Goal: Task Accomplishment & Management: Use online tool/utility

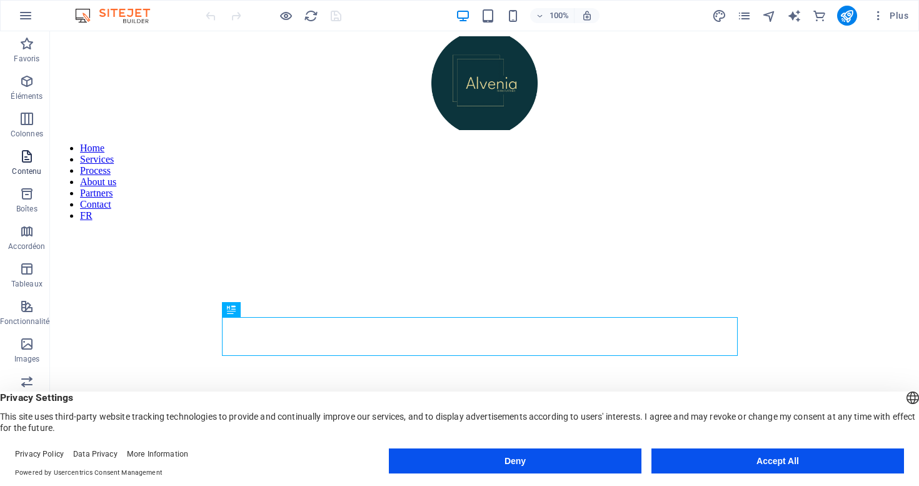
click at [31, 161] on icon "button" at bounding box center [26, 156] width 15 height 15
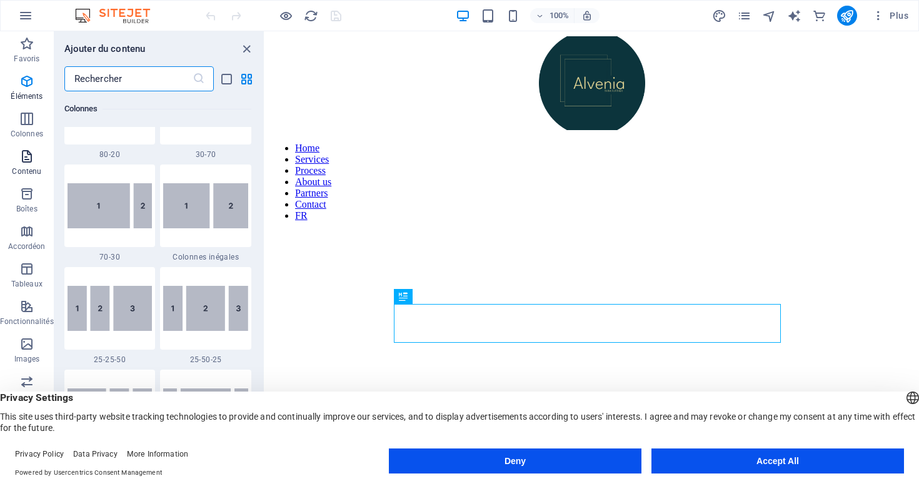
scroll to position [2187, 0]
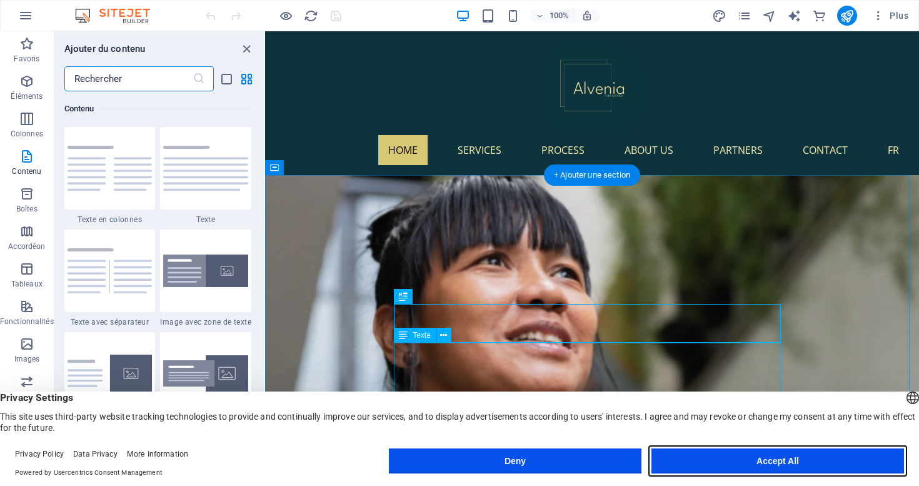
click at [786, 461] on button "Accept All" at bounding box center [777, 460] width 253 height 25
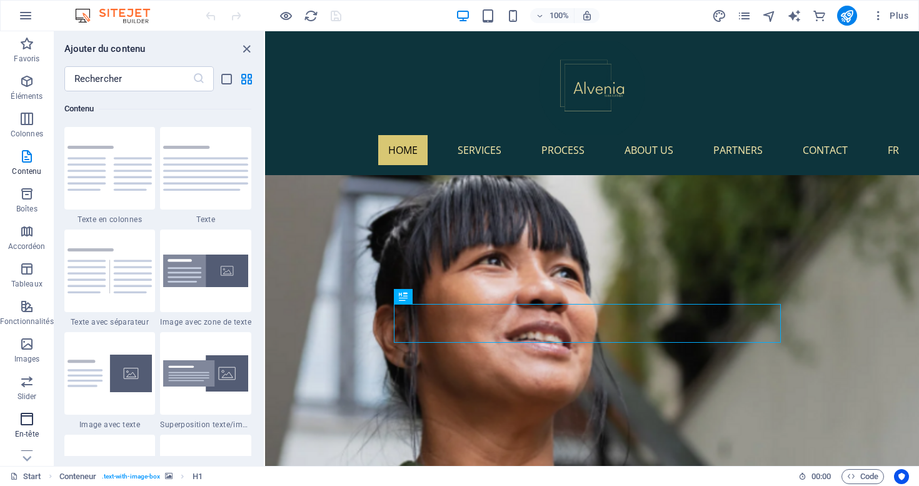
scroll to position [166, 0]
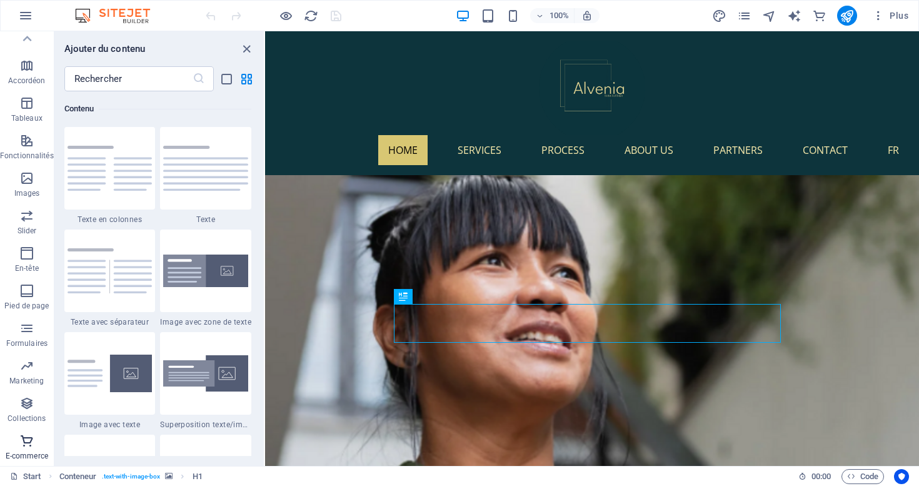
click at [33, 448] on span "E-commerce" at bounding box center [27, 448] width 54 height 30
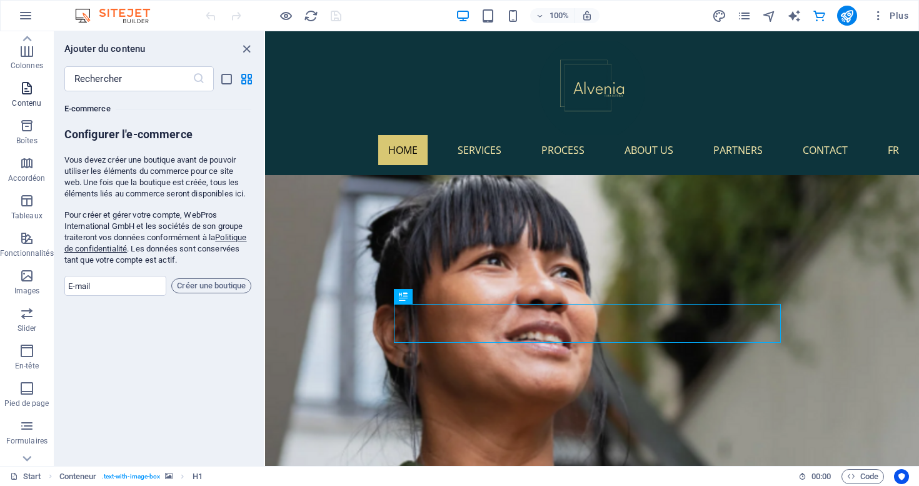
scroll to position [0, 0]
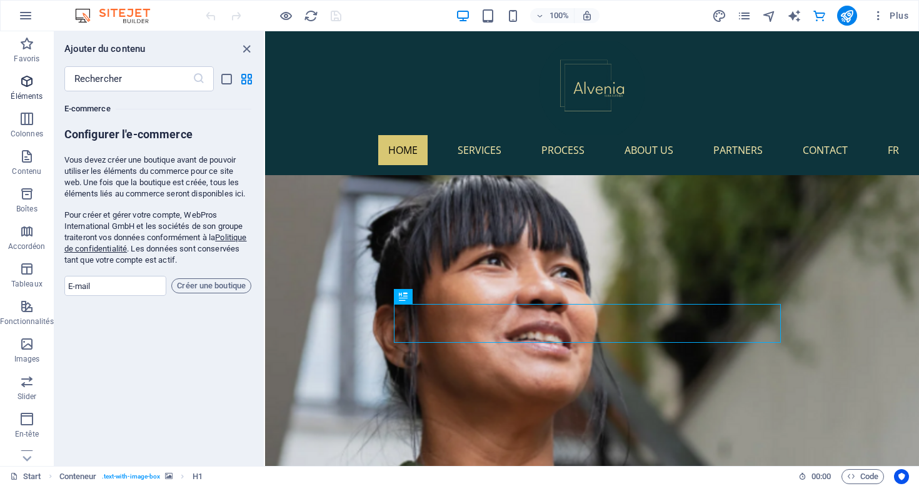
click at [32, 91] on p "Éléments" at bounding box center [27, 96] width 32 height 10
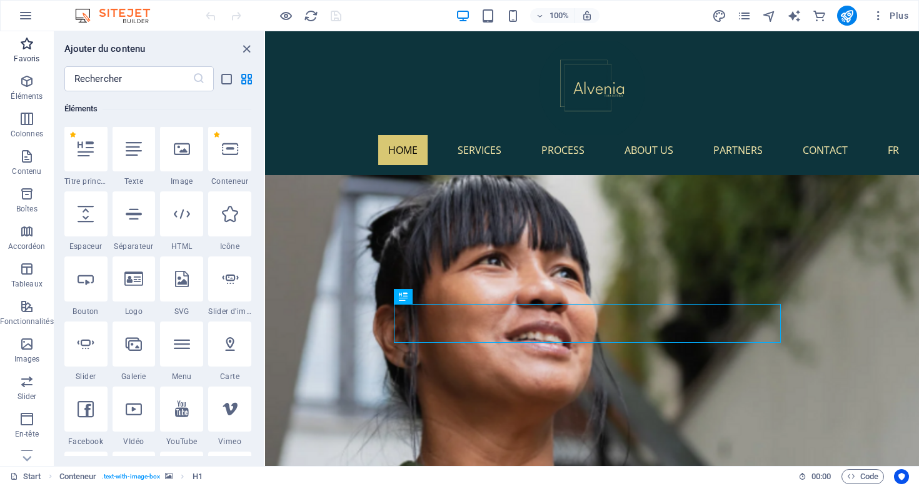
scroll to position [133, 0]
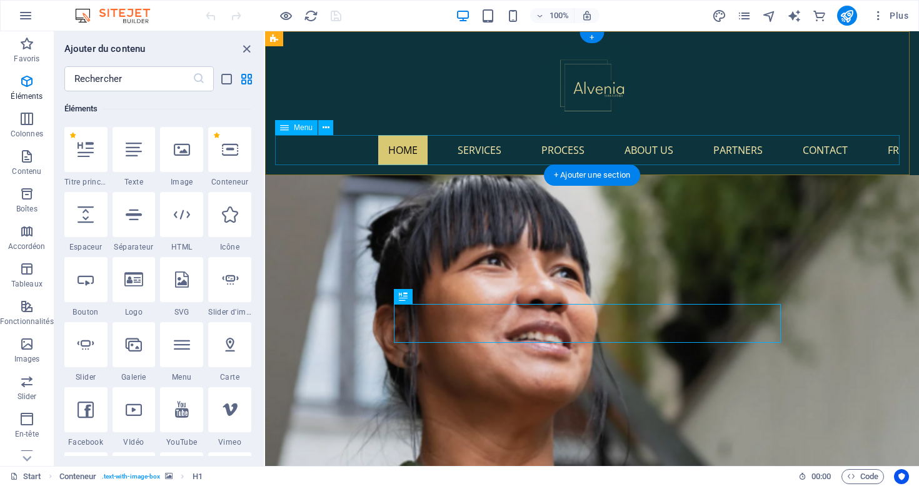
click at [301, 146] on nav "Home Services Process About us Partners Contact FR" at bounding box center [592, 150] width 634 height 30
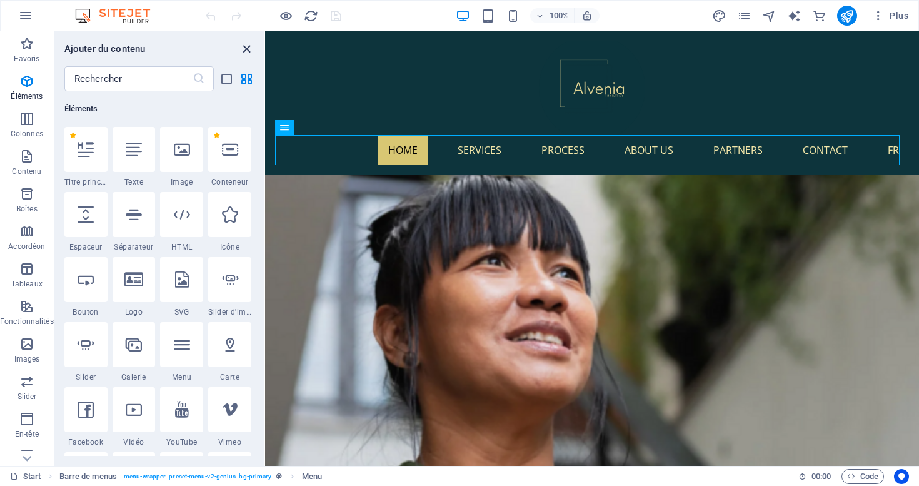
click at [249, 45] on icon "close panel" at bounding box center [246, 49] width 14 height 14
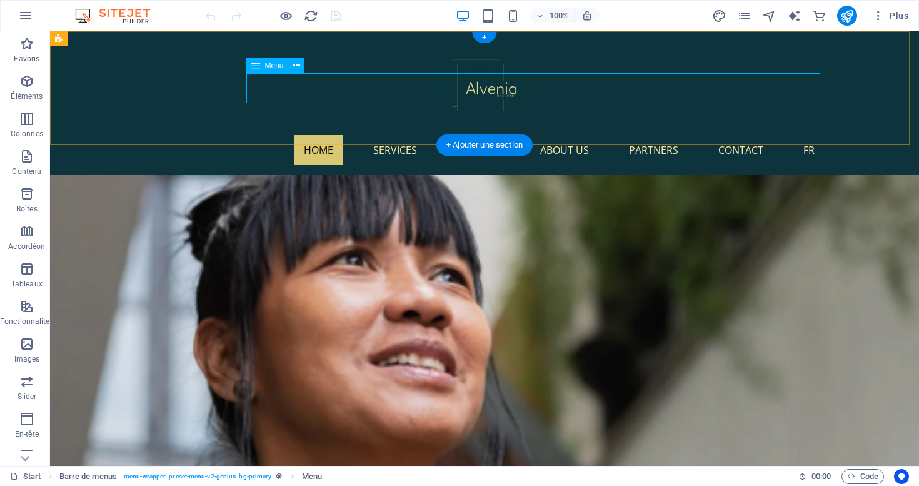
click at [279, 135] on nav "Home Services Process About us Partners Contact FR" at bounding box center [484, 150] width 680 height 30
click at [293, 64] on icon at bounding box center [296, 65] width 7 height 13
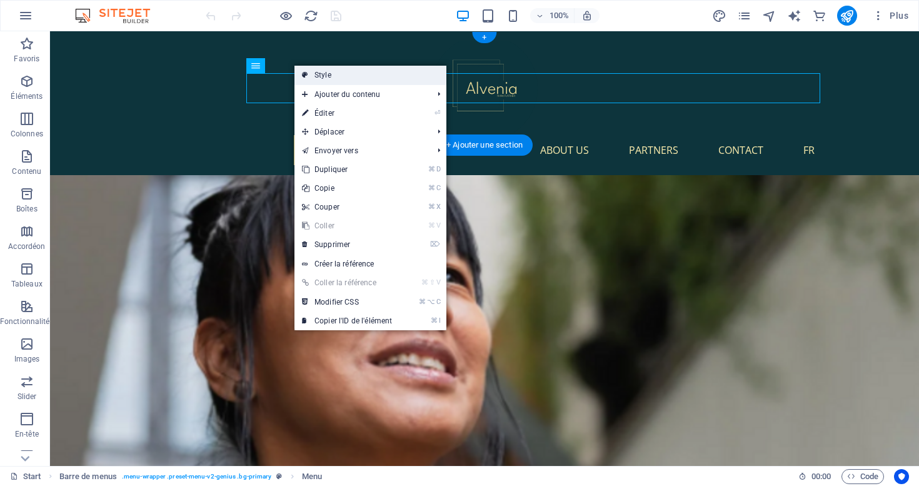
click at [326, 69] on link "Style" at bounding box center [370, 75] width 152 height 19
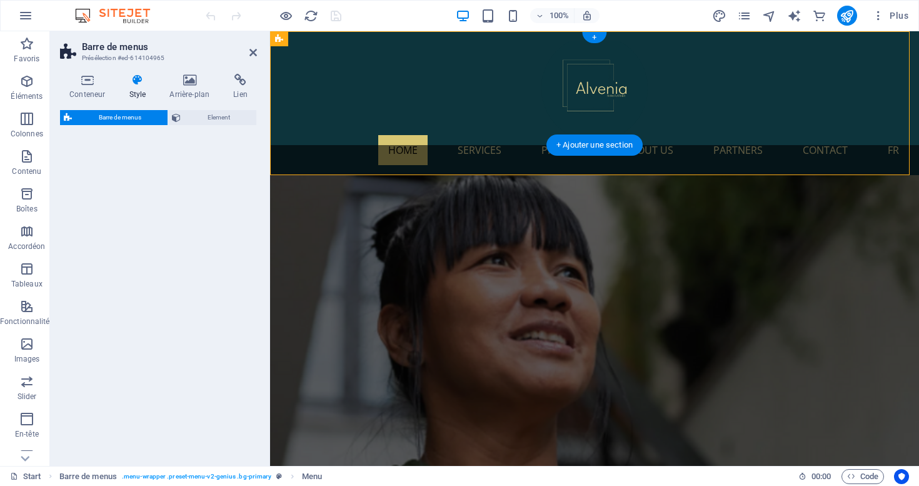
select select "rem"
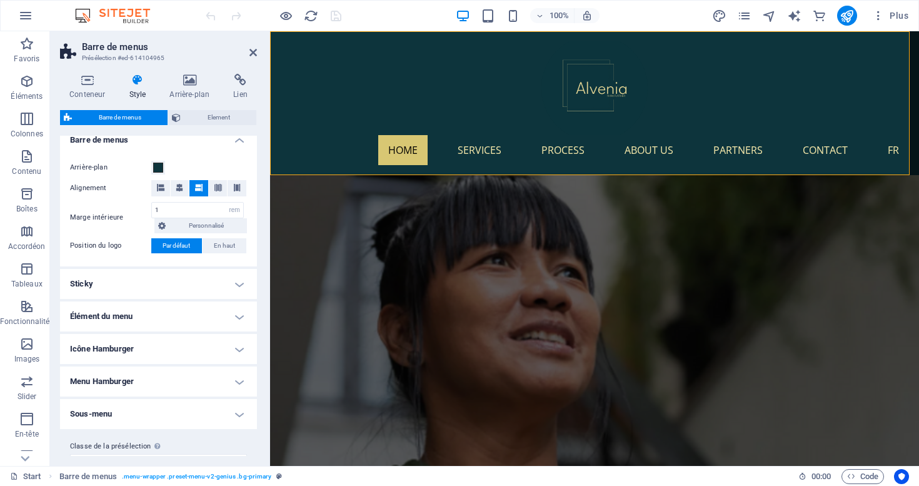
scroll to position [0, 0]
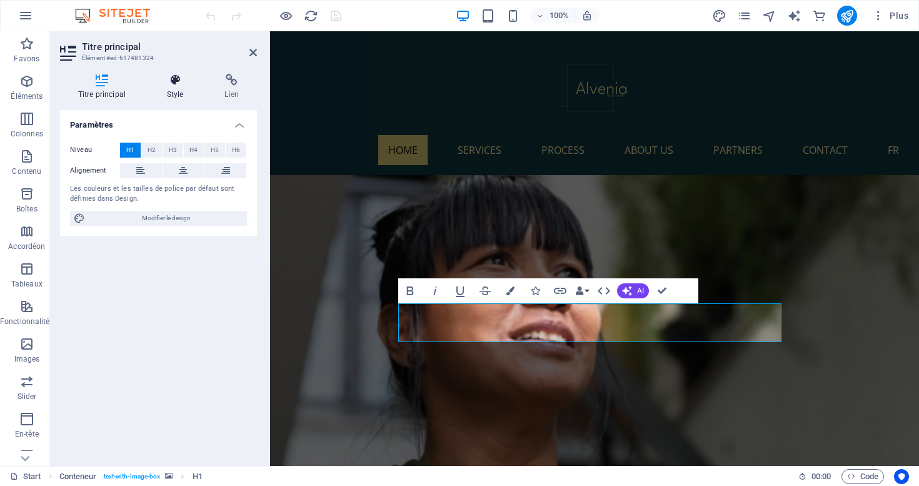
click at [177, 94] on h4 "Style" at bounding box center [178, 87] width 58 height 26
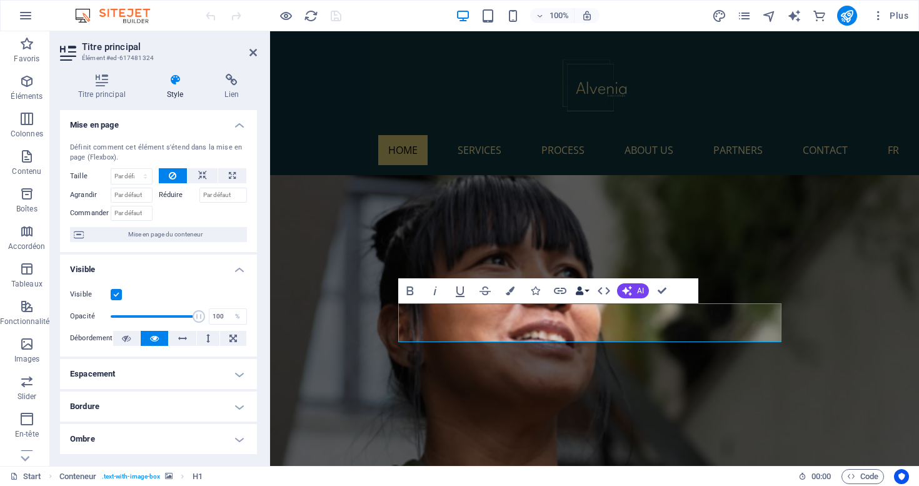
click at [586, 291] on button "Data Bindings" at bounding box center [582, 290] width 18 height 25
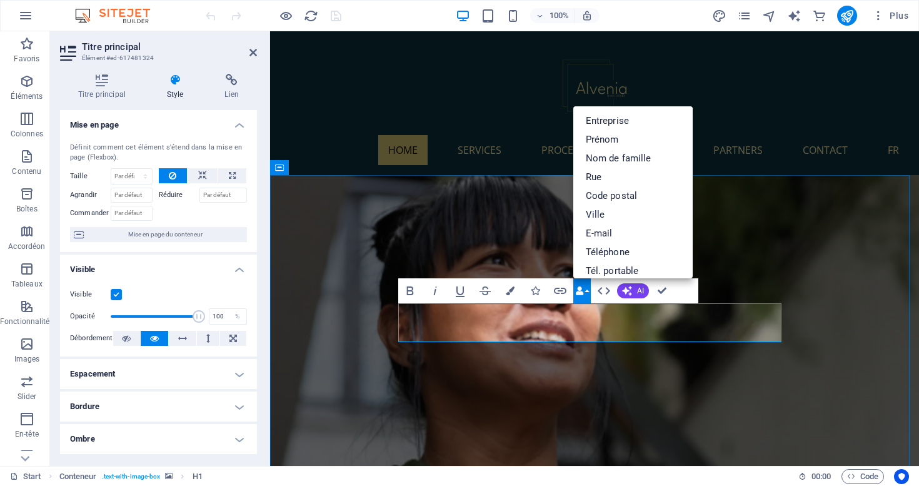
click at [174, 234] on span "Mise en page du conteneur" at bounding box center [166, 234] width 156 height 15
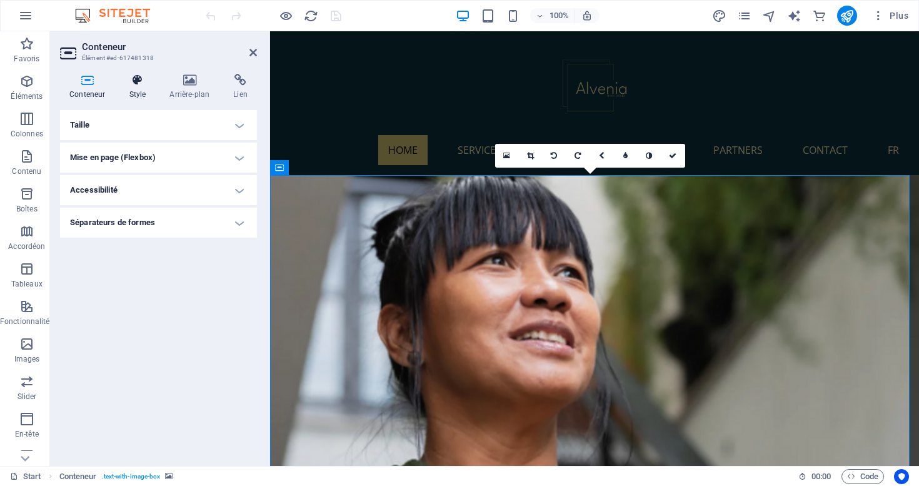
click at [131, 87] on h4 "Style" at bounding box center [139, 87] width 41 height 26
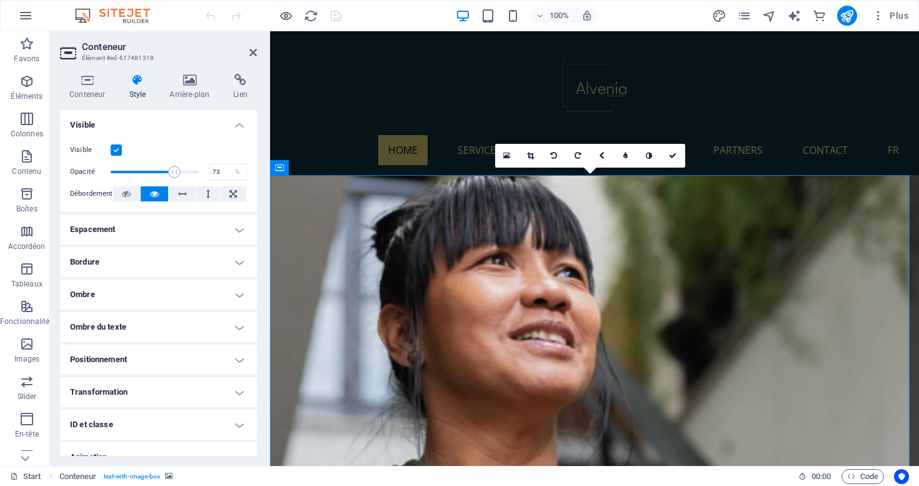
drag, startPoint x: 191, startPoint y: 172, endPoint x: 173, endPoint y: 173, distance: 18.2
click at [173, 173] on span at bounding box center [175, 172] width 13 height 13
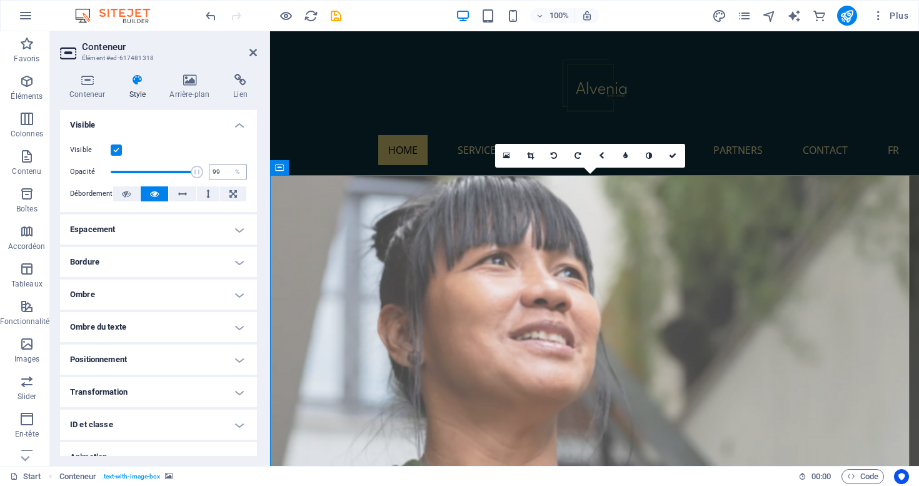
type input "100"
drag, startPoint x: 173, startPoint y: 173, endPoint x: 219, endPoint y: 173, distance: 46.9
click at [219, 173] on div "Opacité 100 %" at bounding box center [158, 172] width 177 height 19
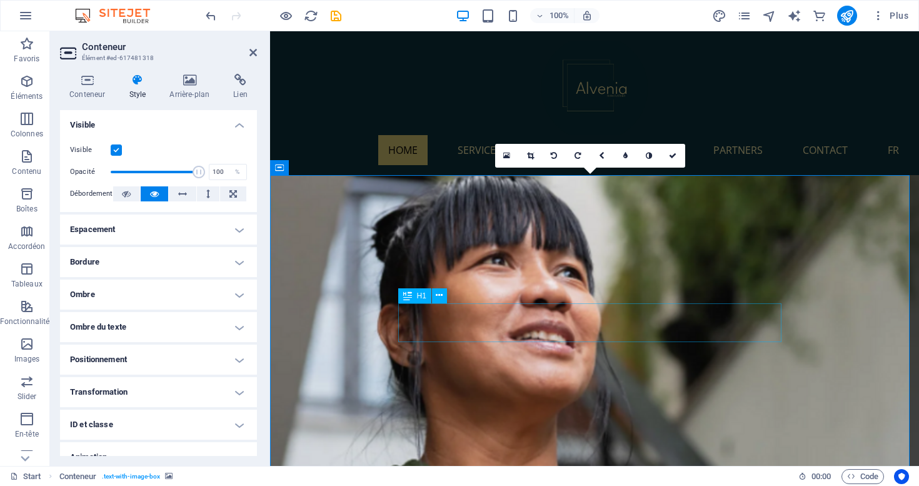
click at [444, 301] on button at bounding box center [439, 295] width 15 height 15
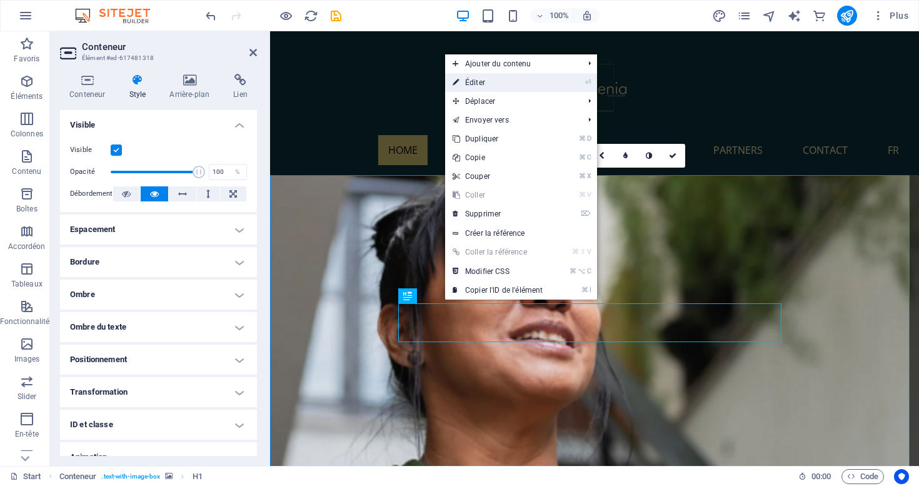
click at [487, 80] on link "⏎ Éditer" at bounding box center [497, 82] width 105 height 19
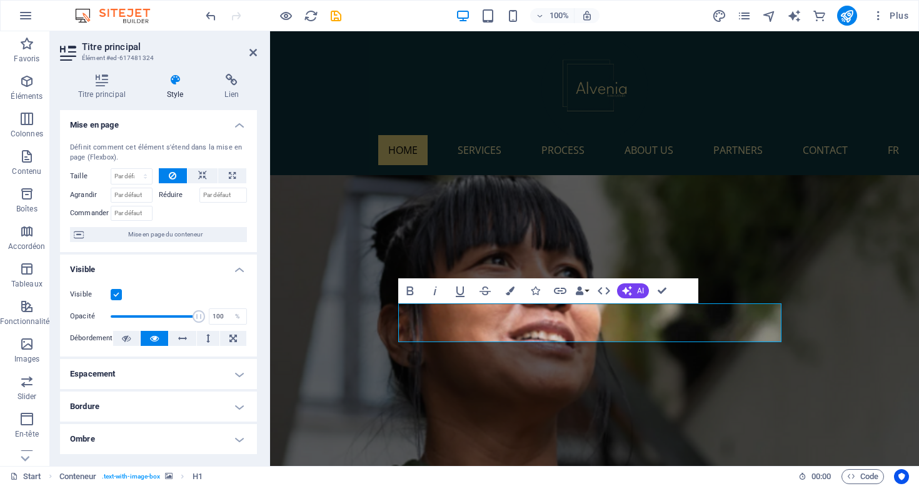
click at [306, 218] on figure at bounding box center [594, 364] width 649 height 379
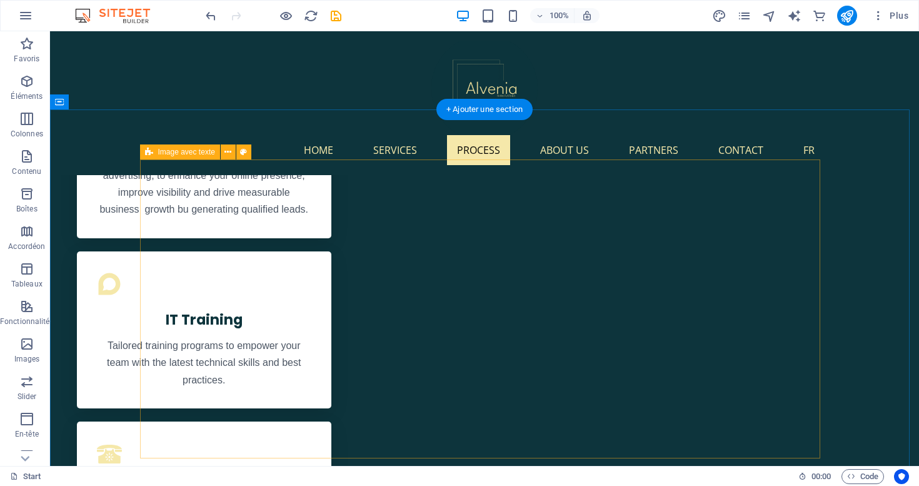
scroll to position [1156, 0]
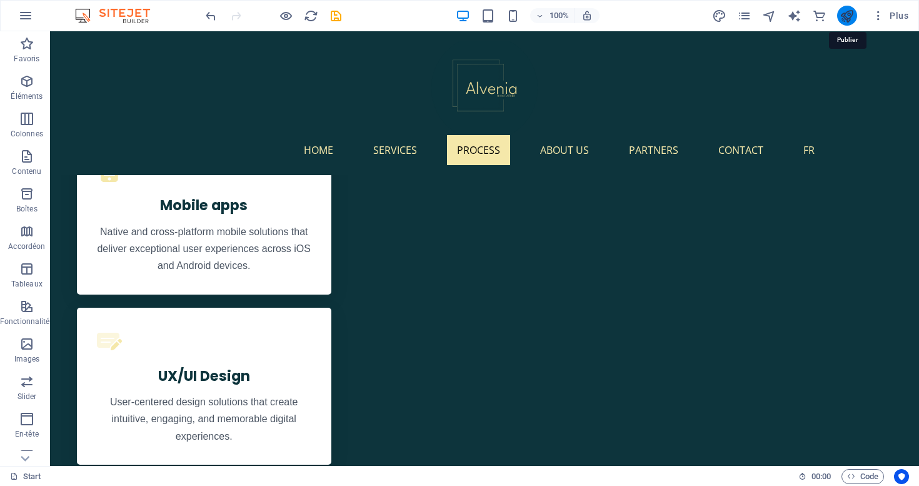
click at [847, 18] on icon "publish" at bounding box center [846, 16] width 14 height 14
checkbox input "false"
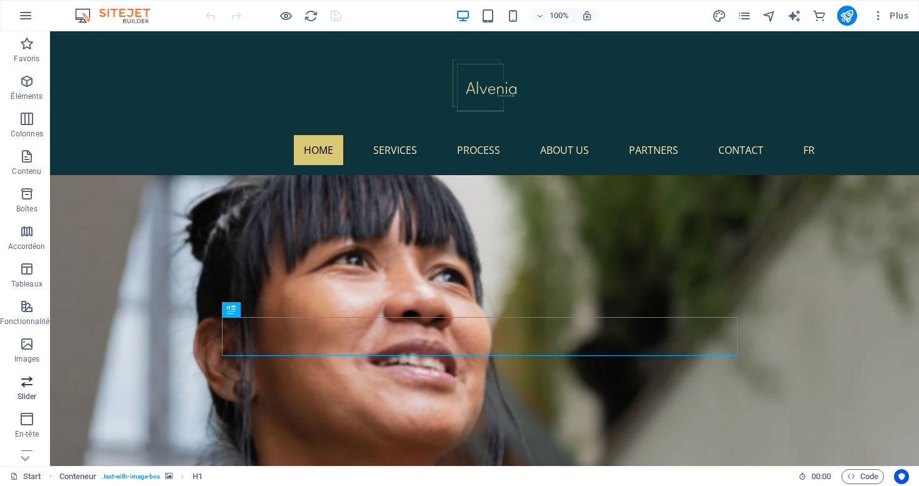
scroll to position [166, 0]
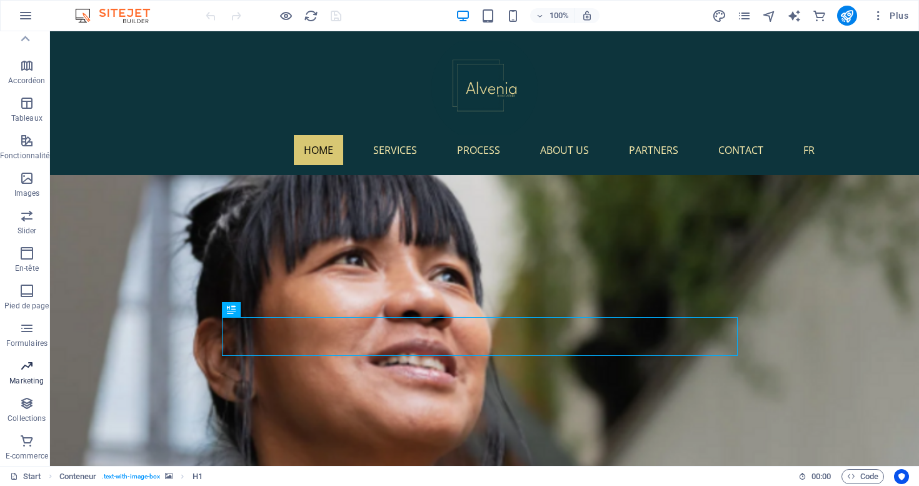
click at [22, 370] on icon "button" at bounding box center [26, 365] width 15 height 15
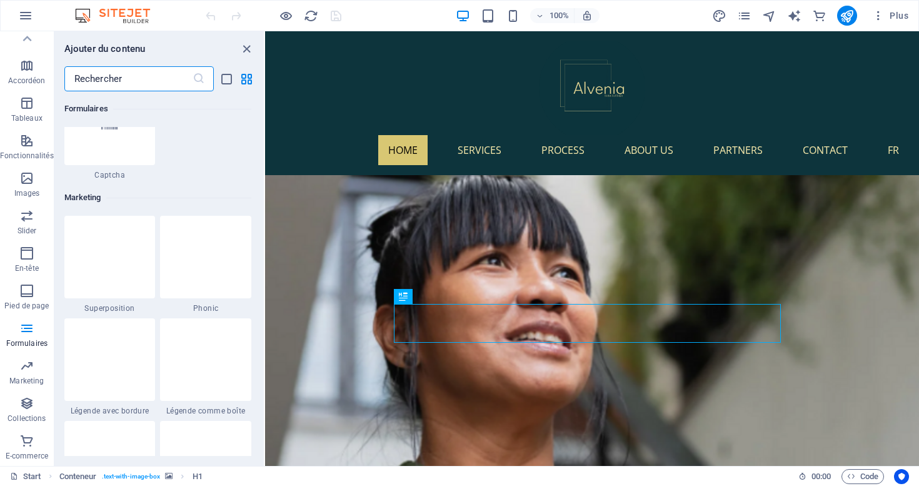
scroll to position [9740, 0]
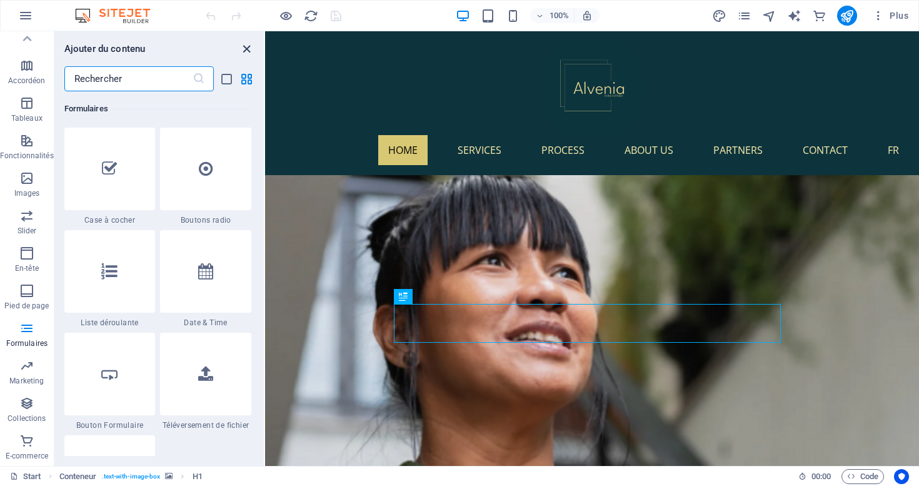
click at [247, 50] on icon "close panel" at bounding box center [246, 49] width 14 height 14
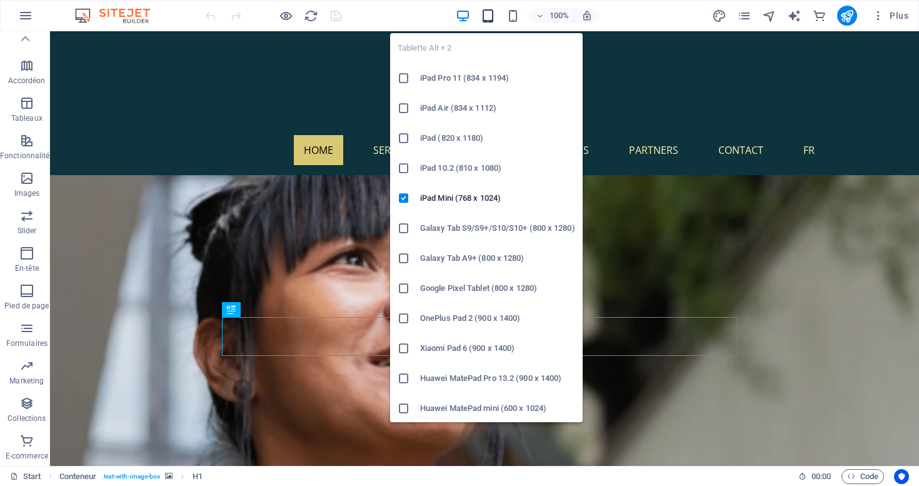
click at [486, 21] on icon "button" at bounding box center [488, 16] width 14 height 14
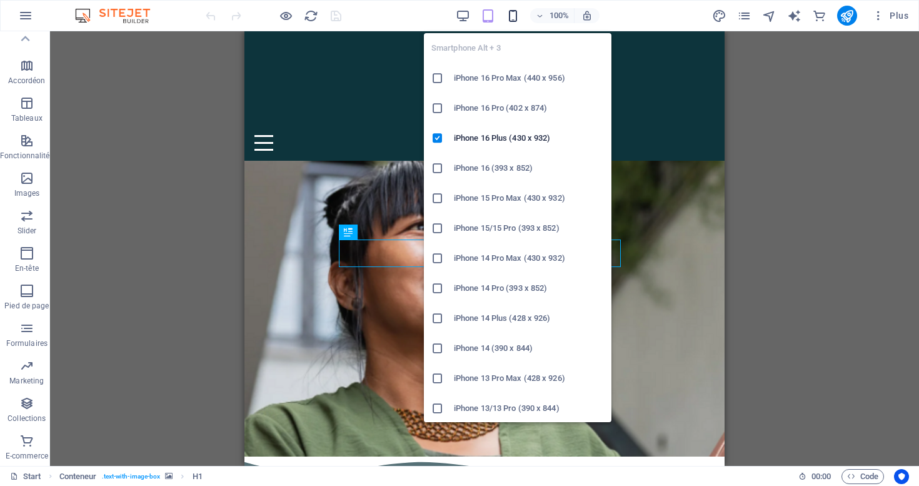
click at [509, 17] on icon "button" at bounding box center [513, 16] width 14 height 14
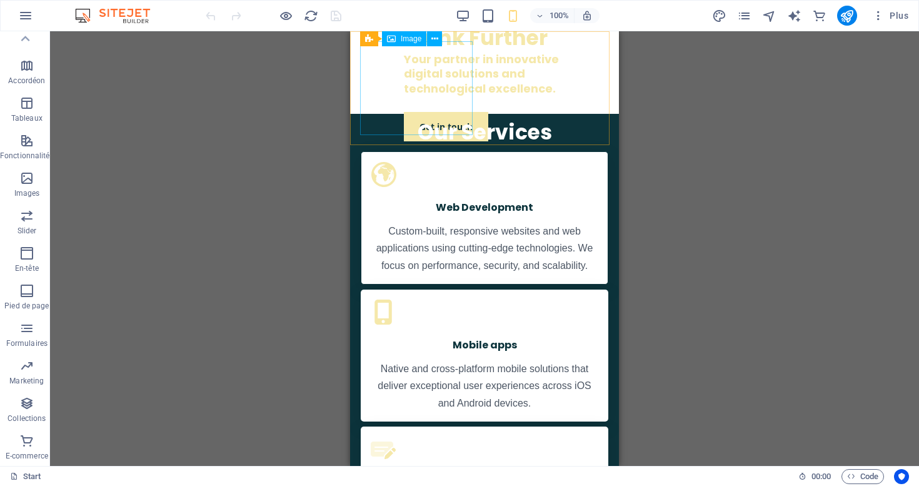
scroll to position [0, 0]
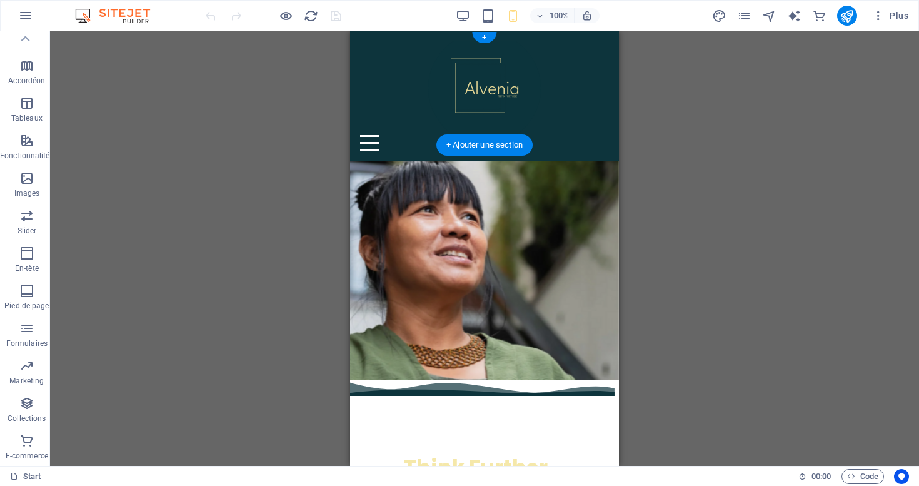
click at [471, 14] on div "100%" at bounding box center [527, 16] width 144 height 20
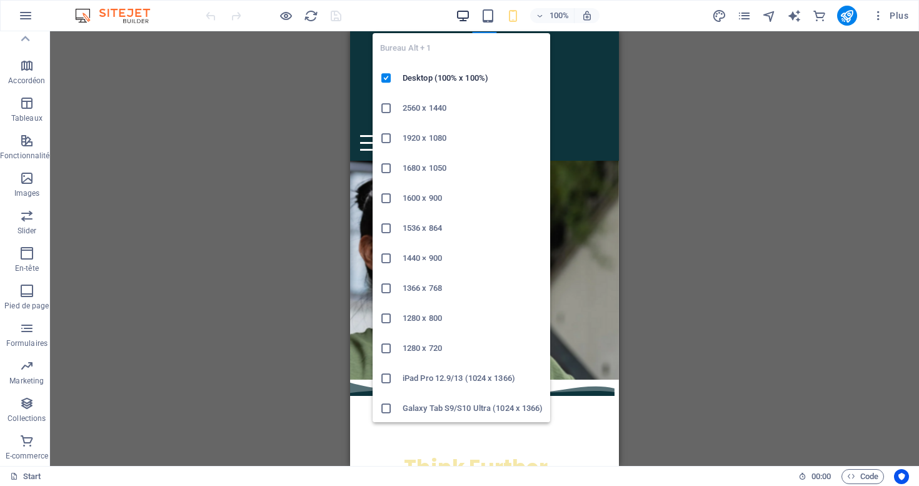
click at [466, 14] on icon "button" at bounding box center [463, 16] width 14 height 14
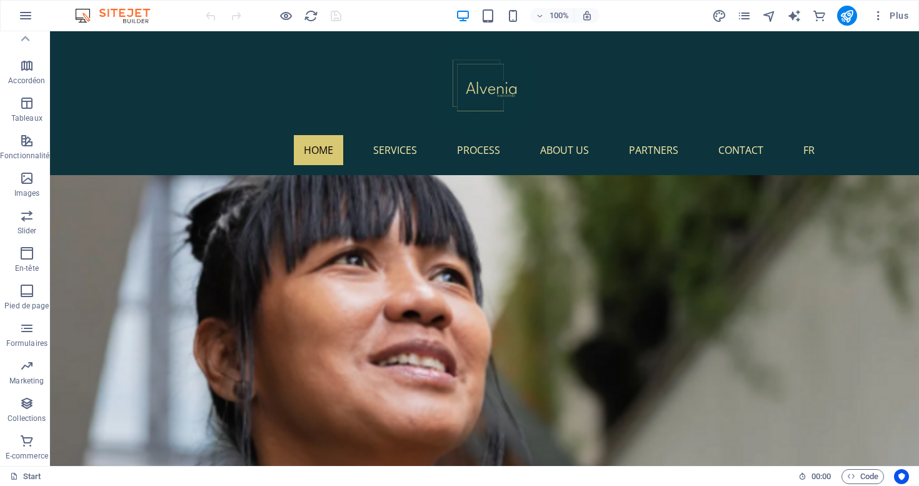
click at [123, 295] on figure at bounding box center [484, 399] width 869 height 448
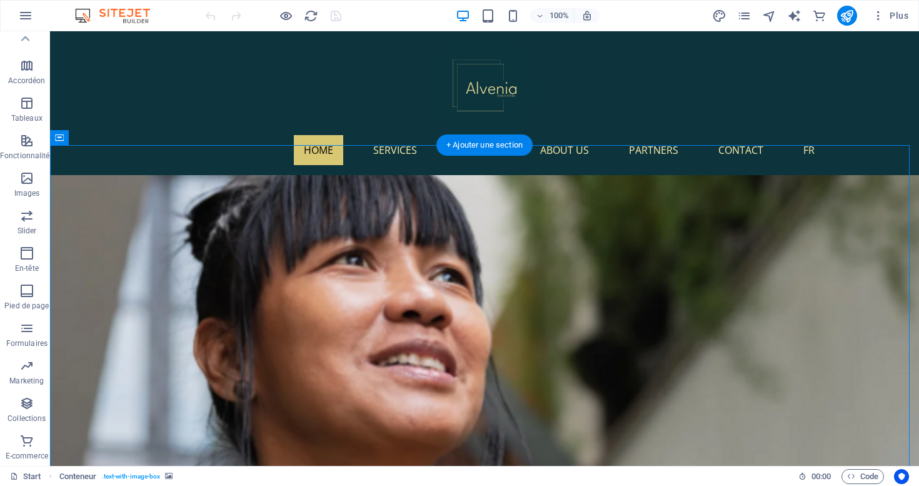
click at [633, 175] on figure at bounding box center [484, 399] width 869 height 448
